Goal: Information Seeking & Learning: Find specific page/section

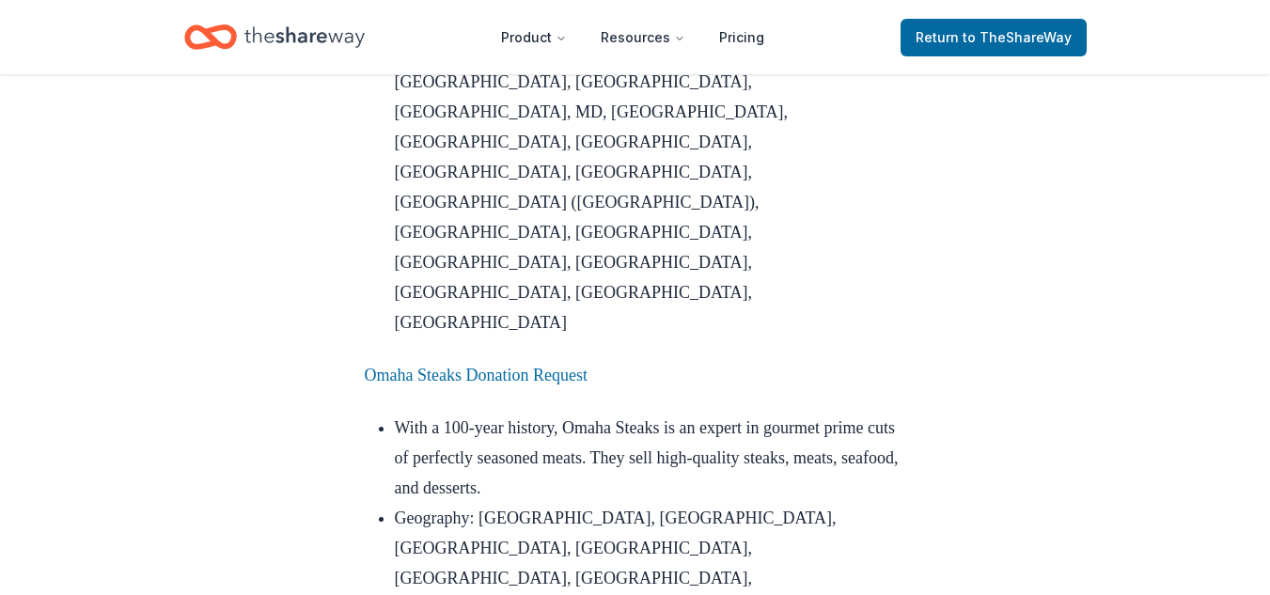
scroll to position [2180, 0]
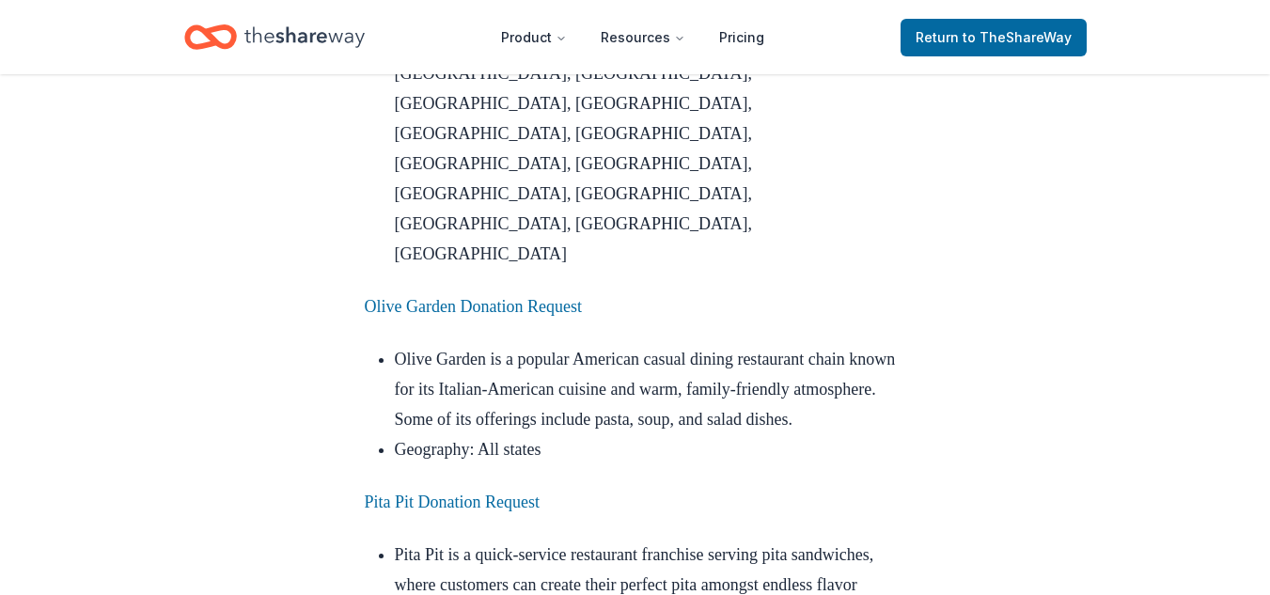
scroll to position [4887, 0]
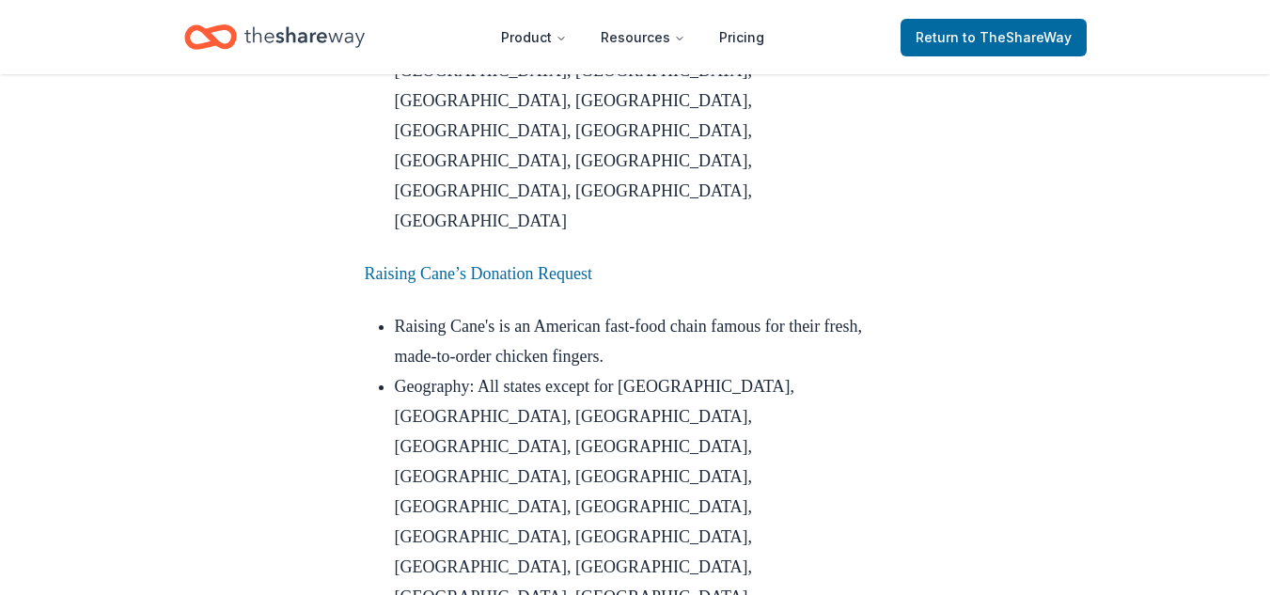
scroll to position [7406, 0]
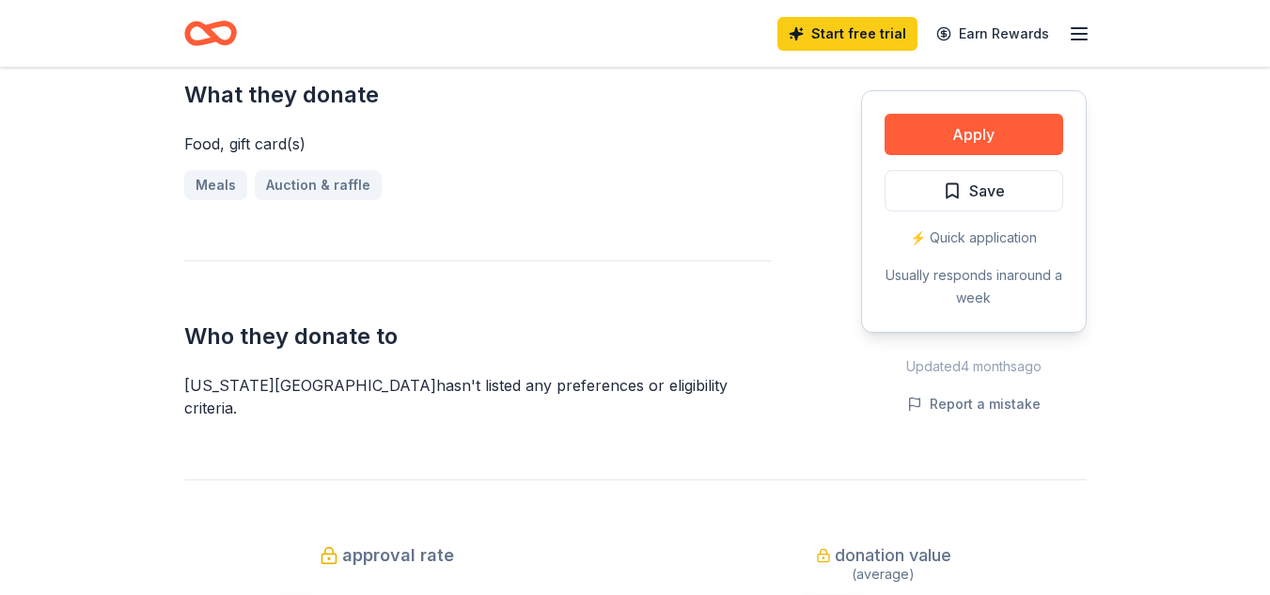
scroll to position [789, 0]
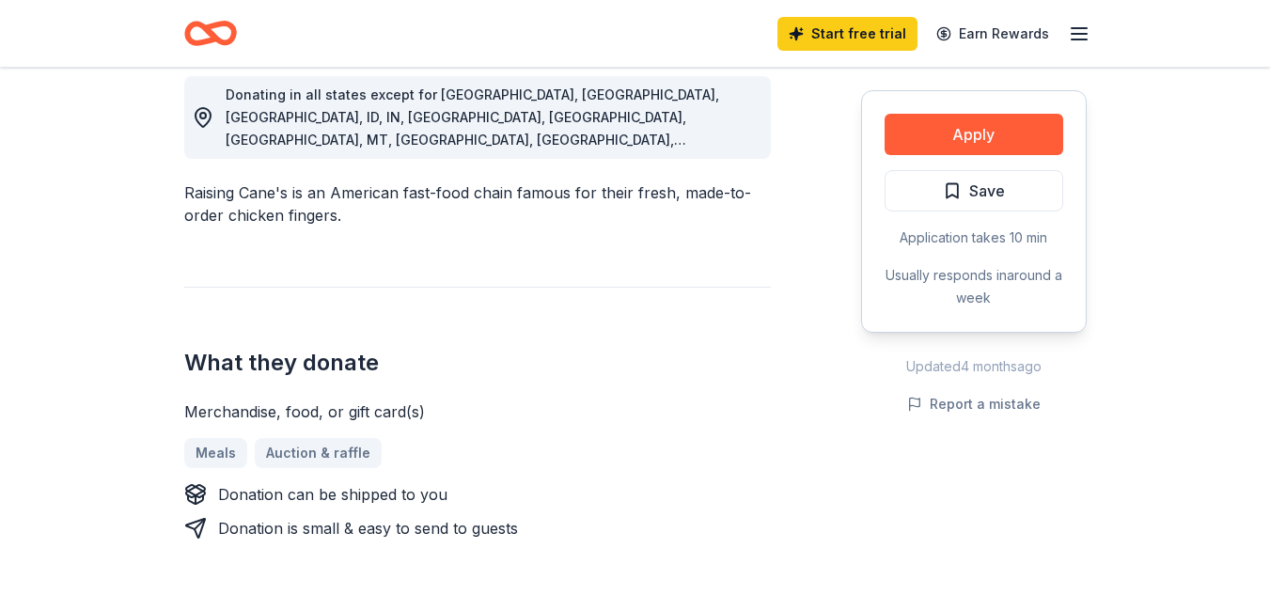
scroll to position [601, 0]
